Goal: Transaction & Acquisition: Subscribe to service/newsletter

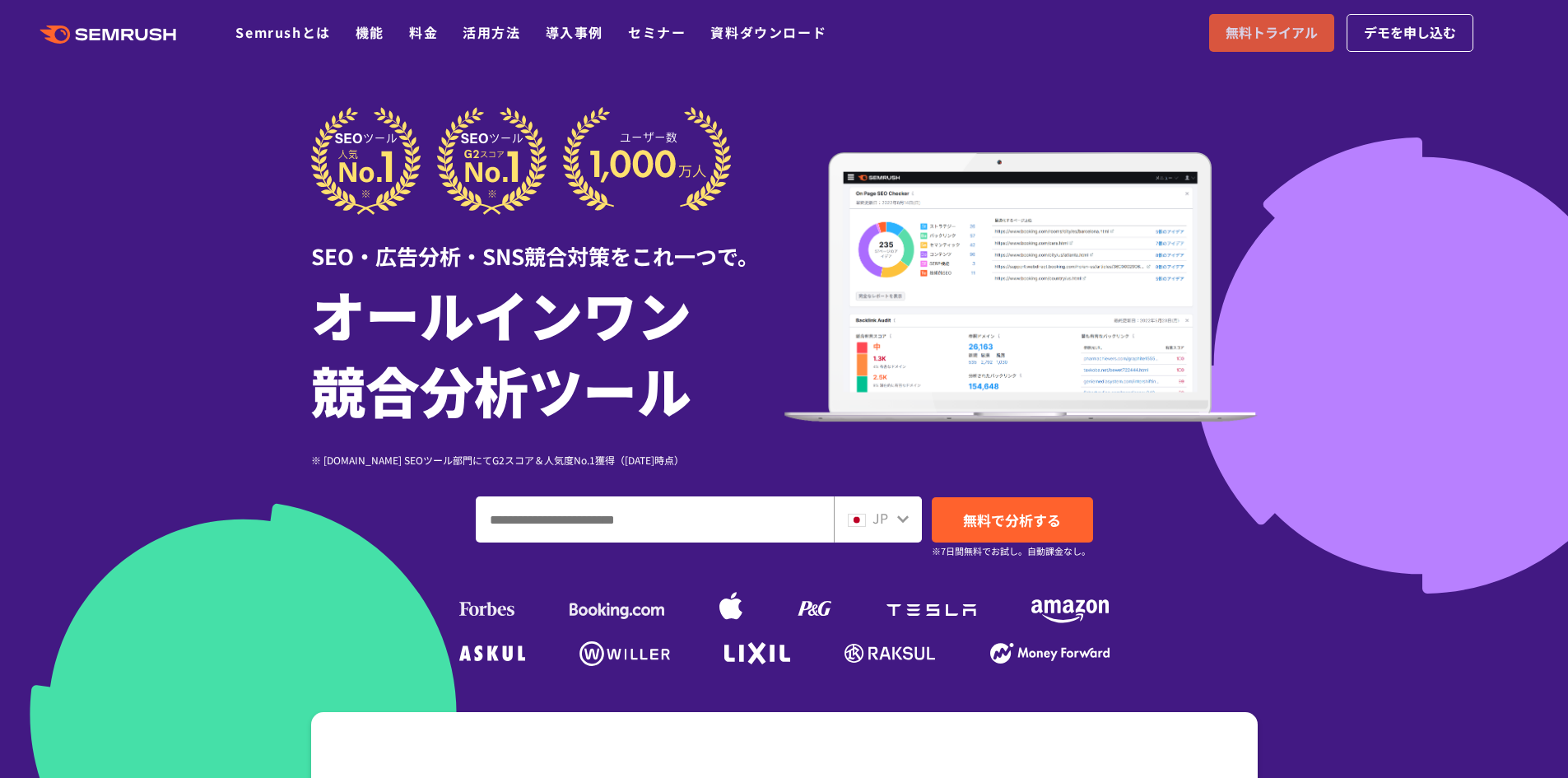
click at [1264, 28] on span "無料トライアル" at bounding box center [1271, 33] width 92 height 22
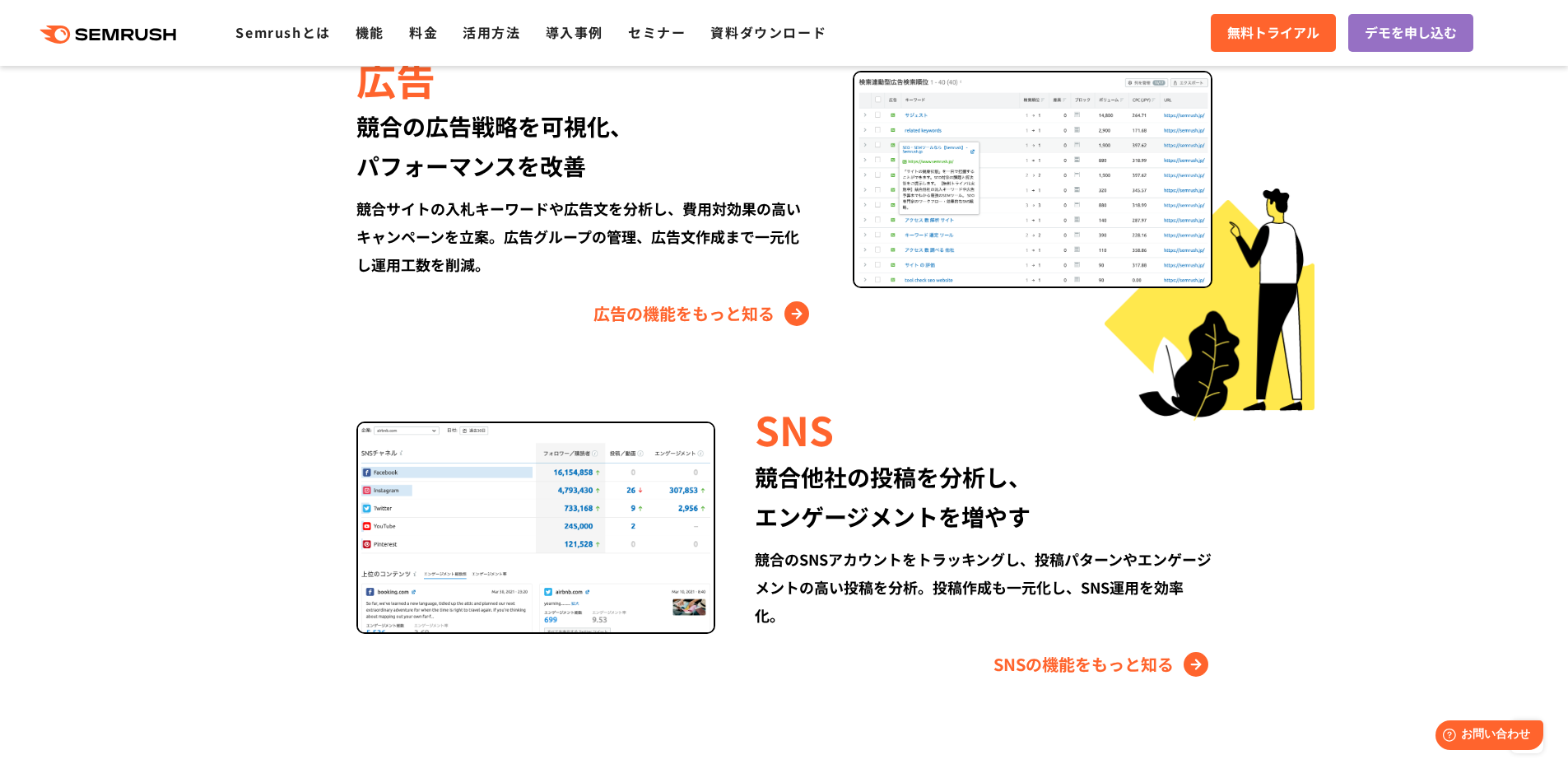
scroll to position [2140, 0]
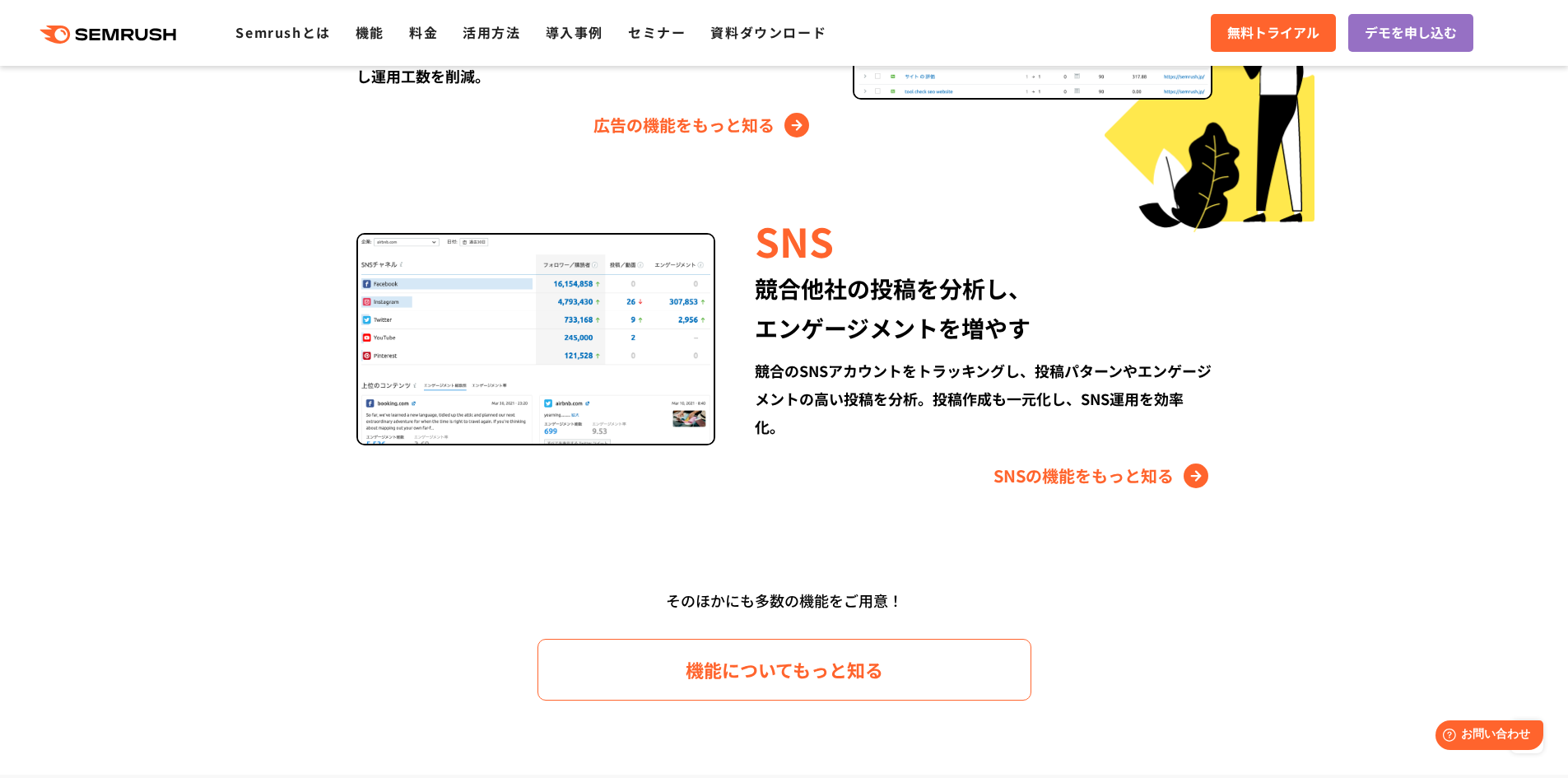
click at [957, 249] on div "SNS" at bounding box center [983, 240] width 457 height 56
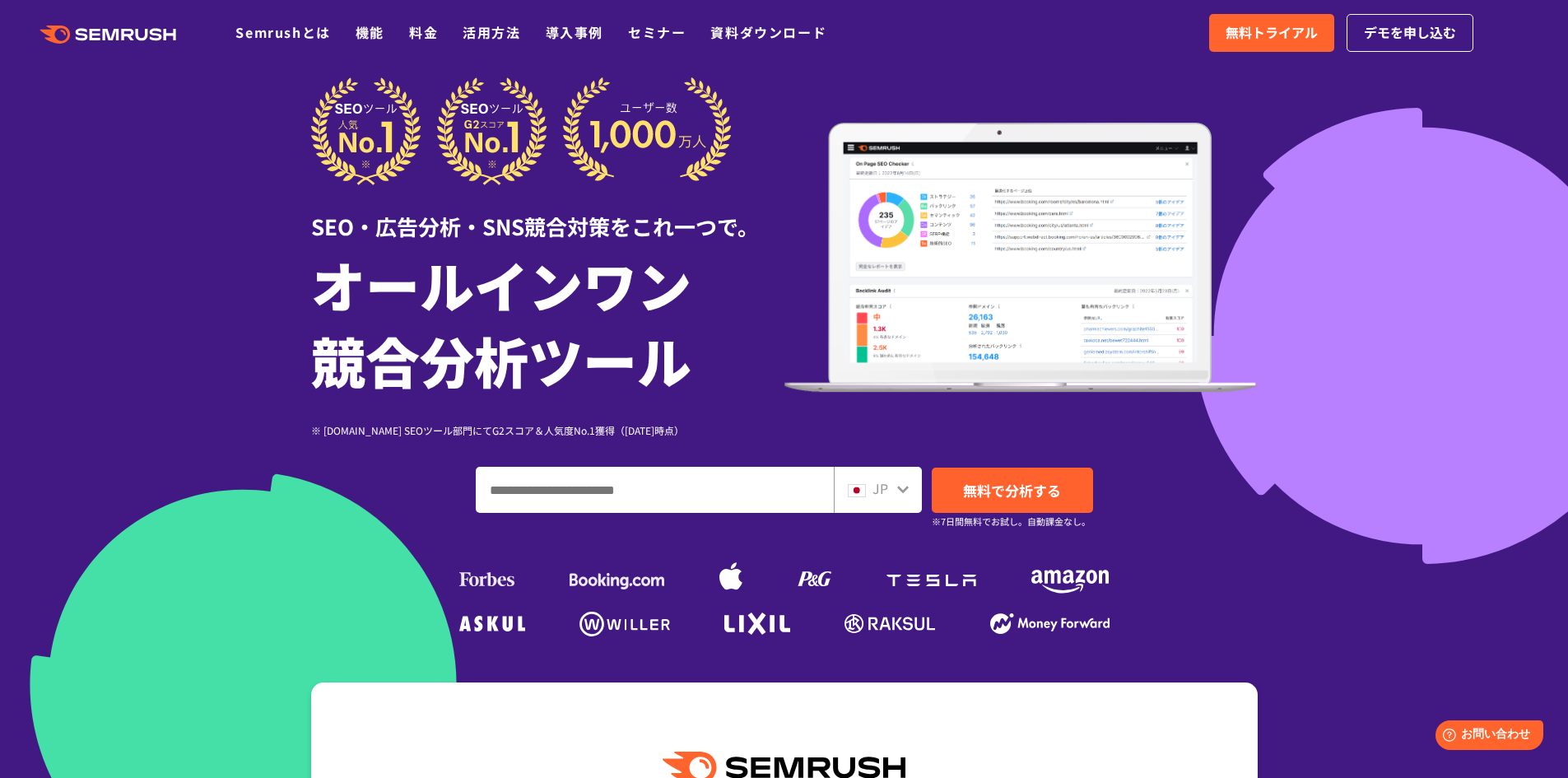
scroll to position [0, 0]
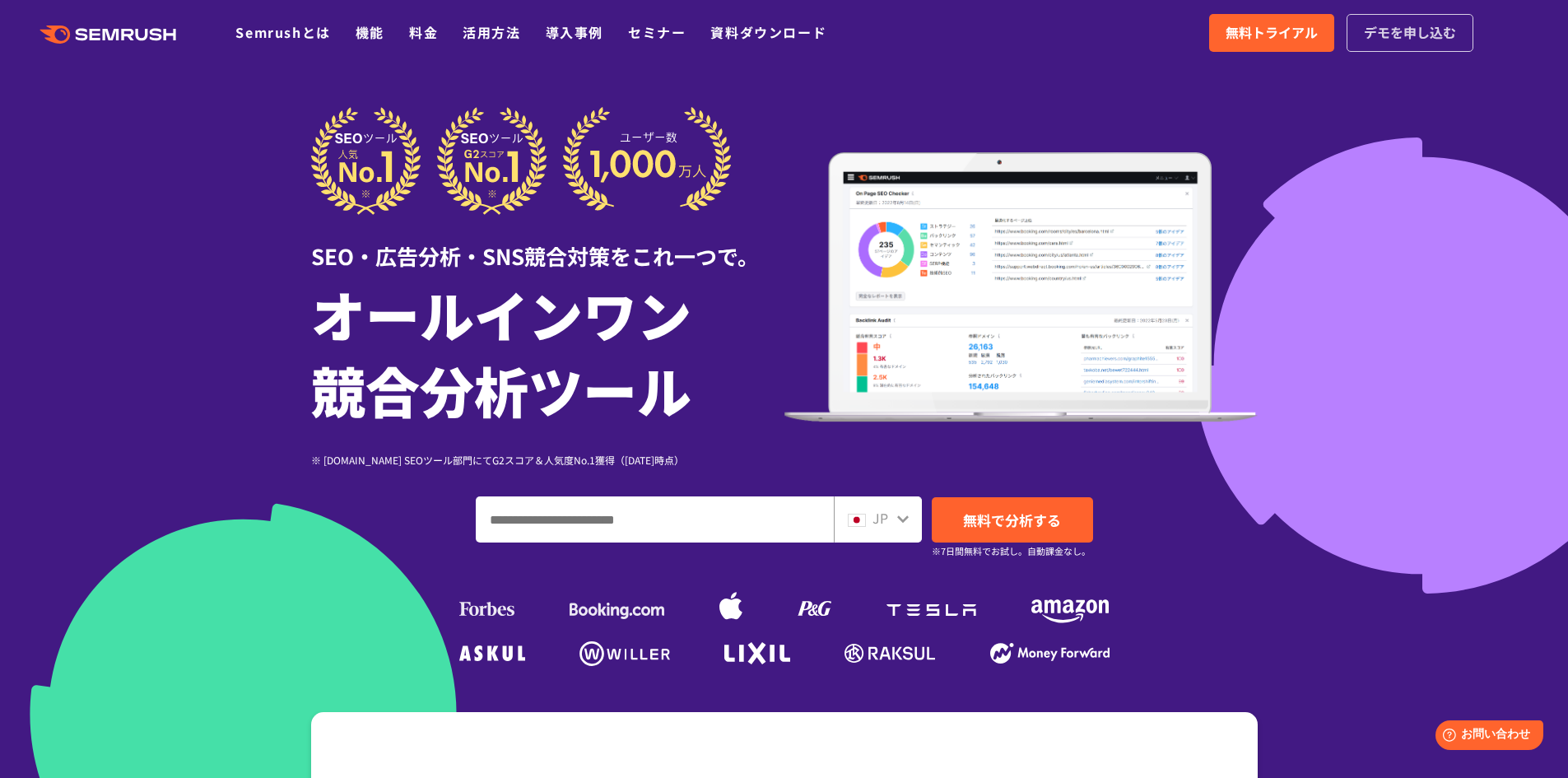
click at [1418, 23] on span "デモを申し込む" at bounding box center [1409, 33] width 92 height 22
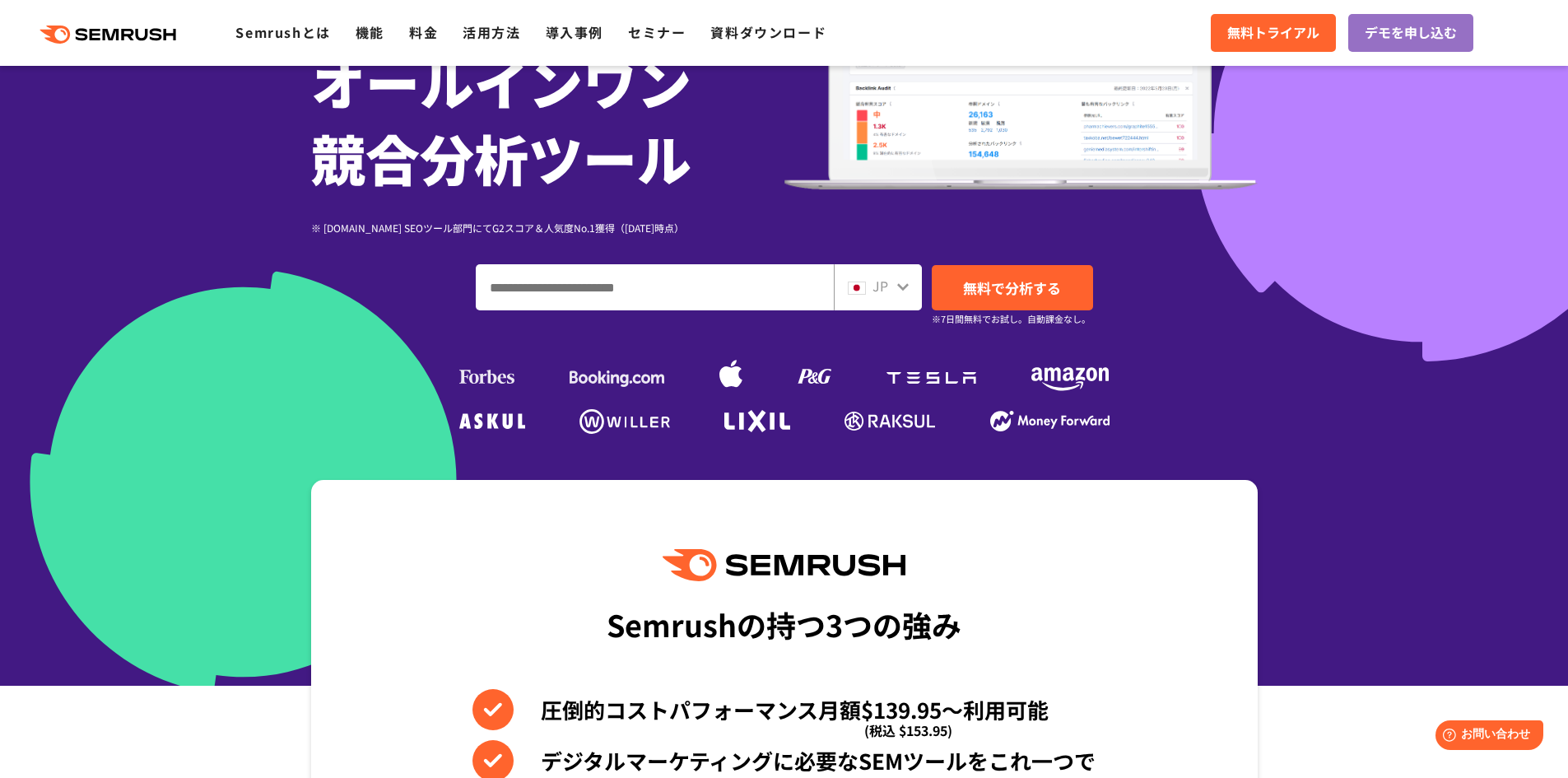
scroll to position [247, 0]
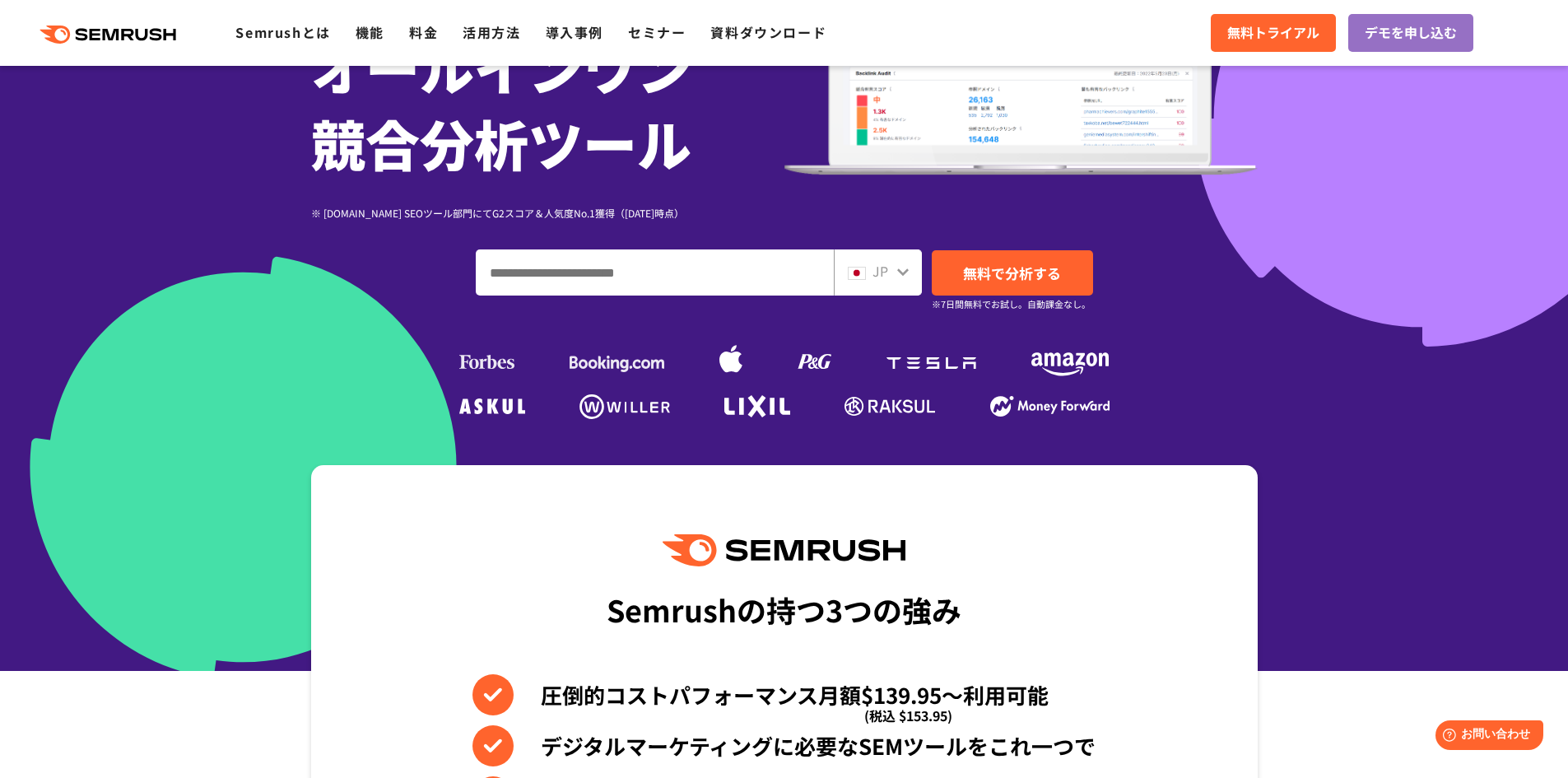
click at [727, 269] on input "ドメイン、キーワードまたはURLを入力してください" at bounding box center [654, 272] width 356 height 45
click at [637, 260] on input "ドメイン、キーワードまたはURLを入力してください" at bounding box center [654, 272] width 356 height 45
paste input "**********"
type input "**********"
click at [1054, 276] on span "無料で分析する" at bounding box center [1012, 272] width 98 height 21
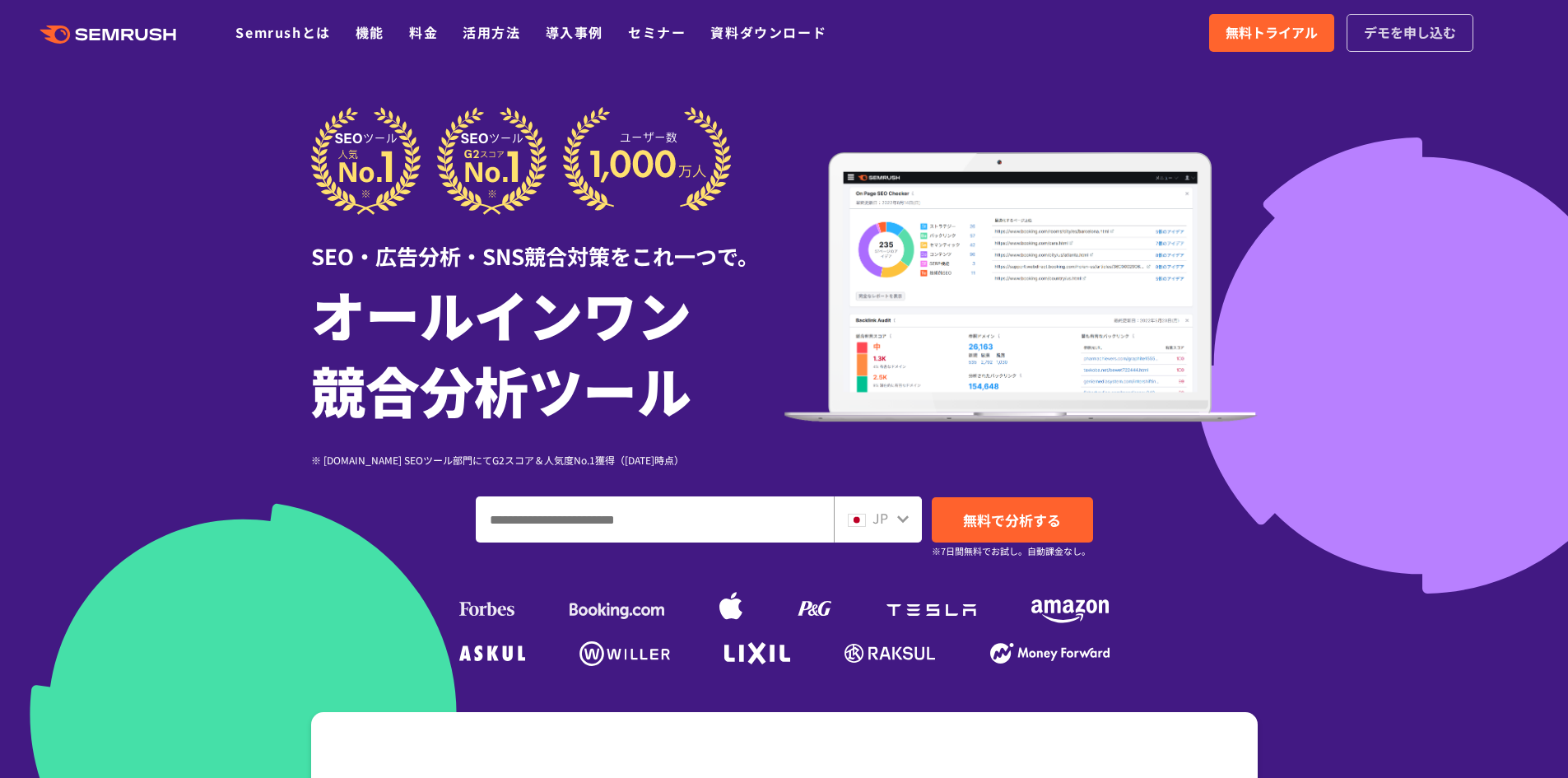
click at [1378, 30] on span "デモを申し込む" at bounding box center [1409, 33] width 92 height 22
click at [263, 286] on div at bounding box center [784, 458] width 1568 height 917
click at [161, 357] on div at bounding box center [784, 458] width 1568 height 917
